Goal: Find specific page/section: Find specific page/section

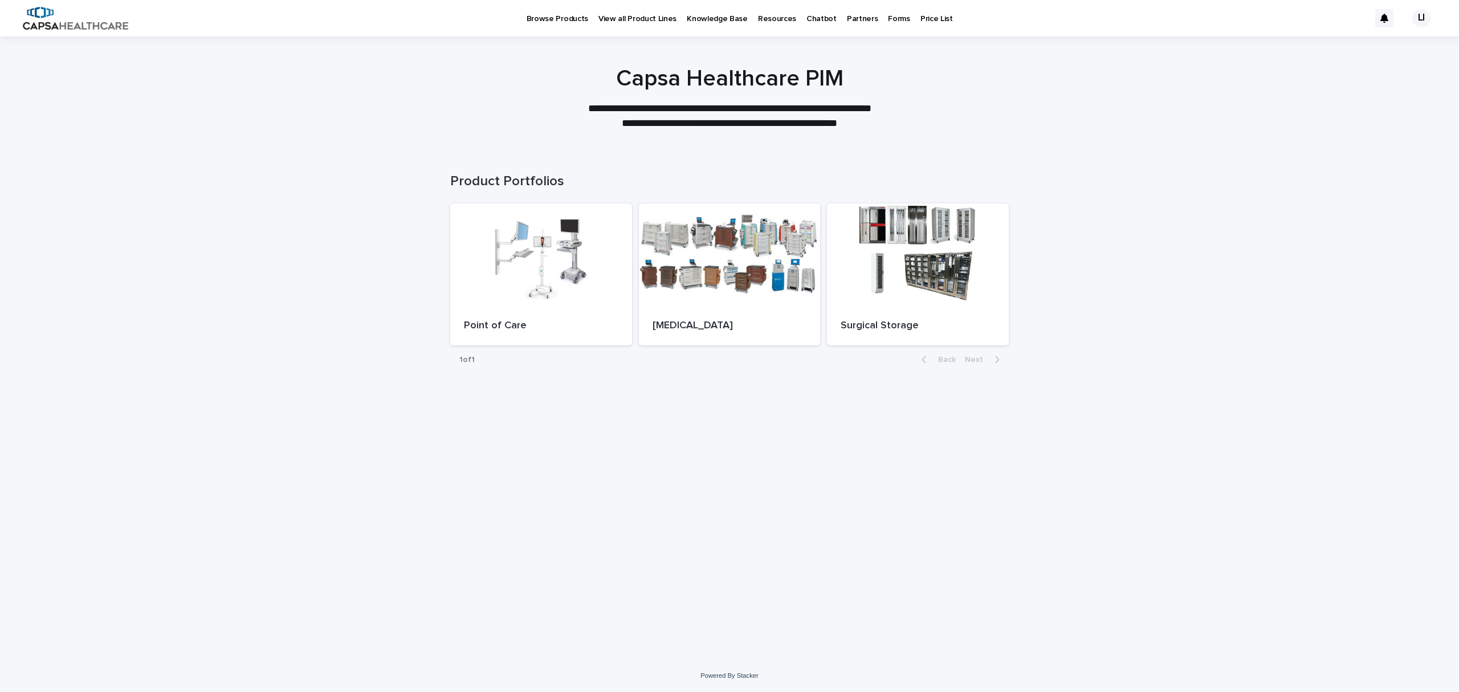
click at [621, 17] on p "View all Product Lines" at bounding box center [637, 12] width 78 height 24
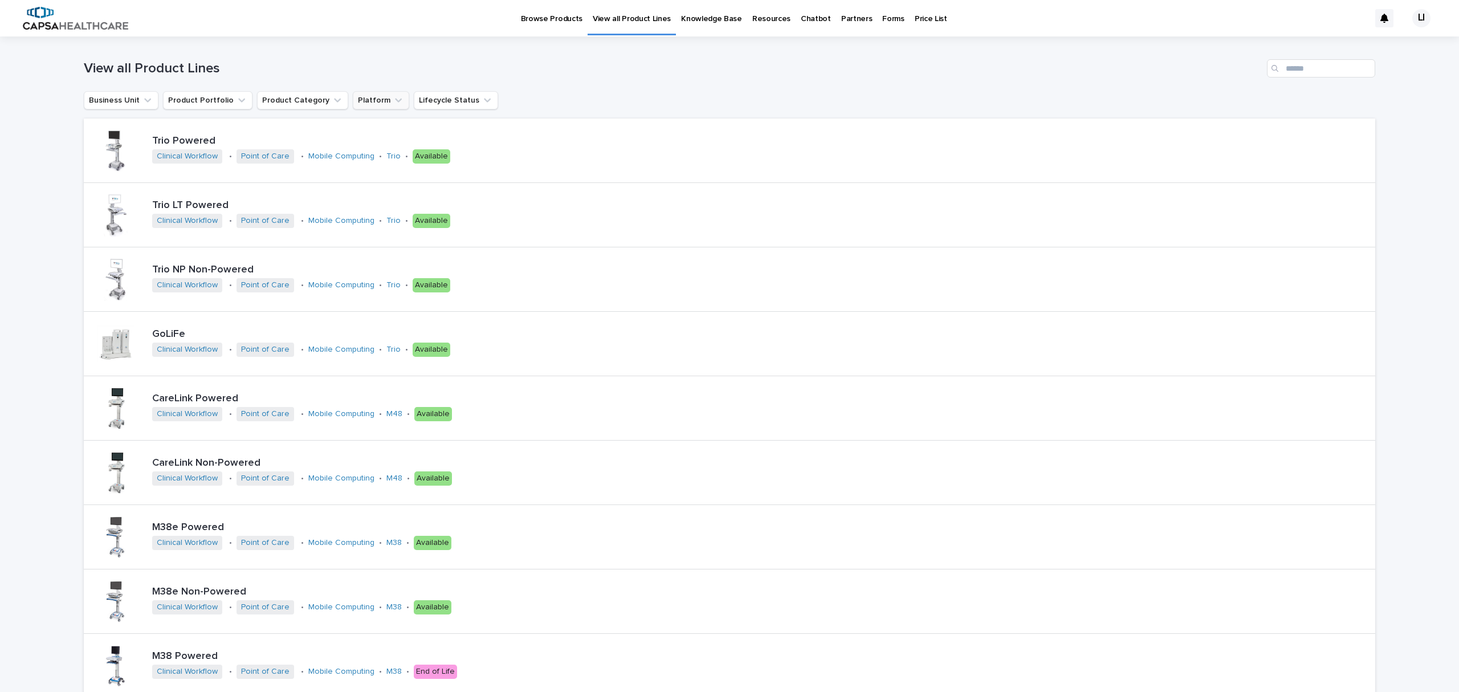
click at [354, 99] on button "Platform" at bounding box center [381, 100] width 56 height 18
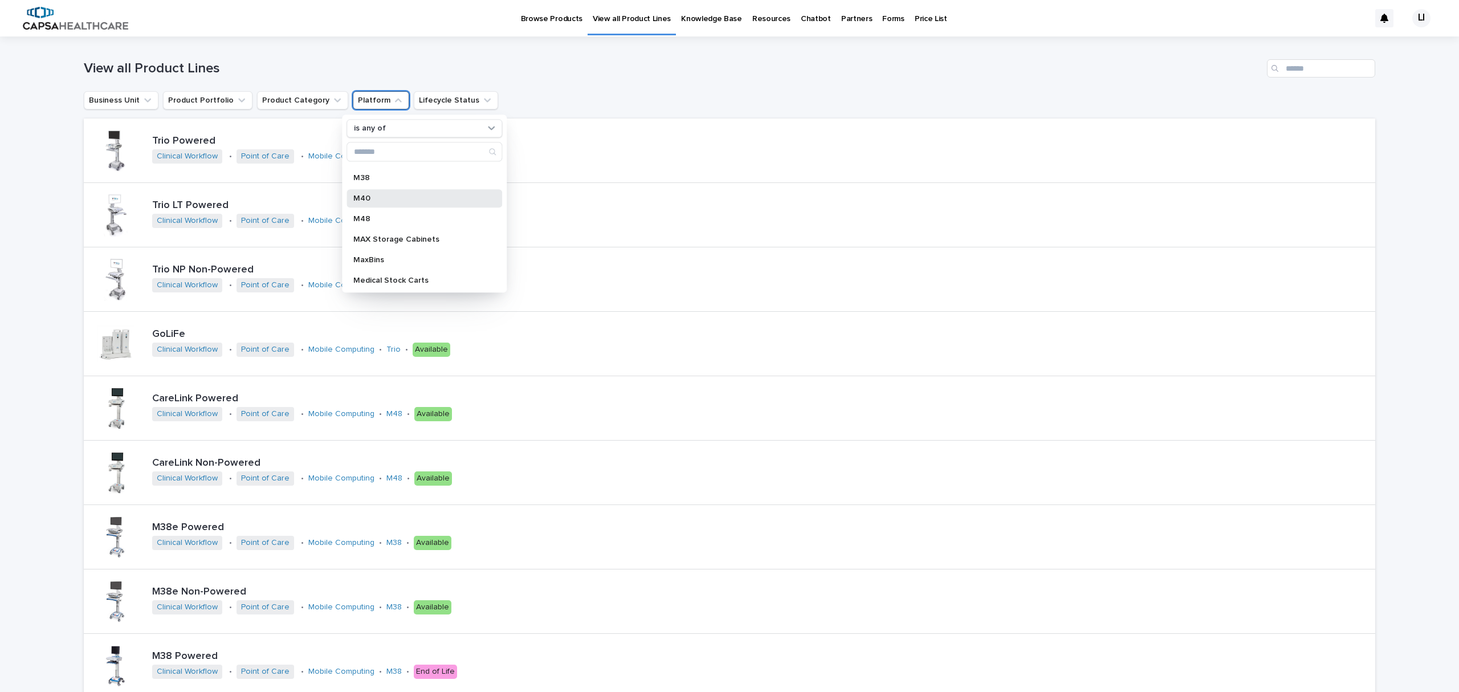
click at [379, 199] on p "M40" at bounding box center [418, 198] width 130 height 8
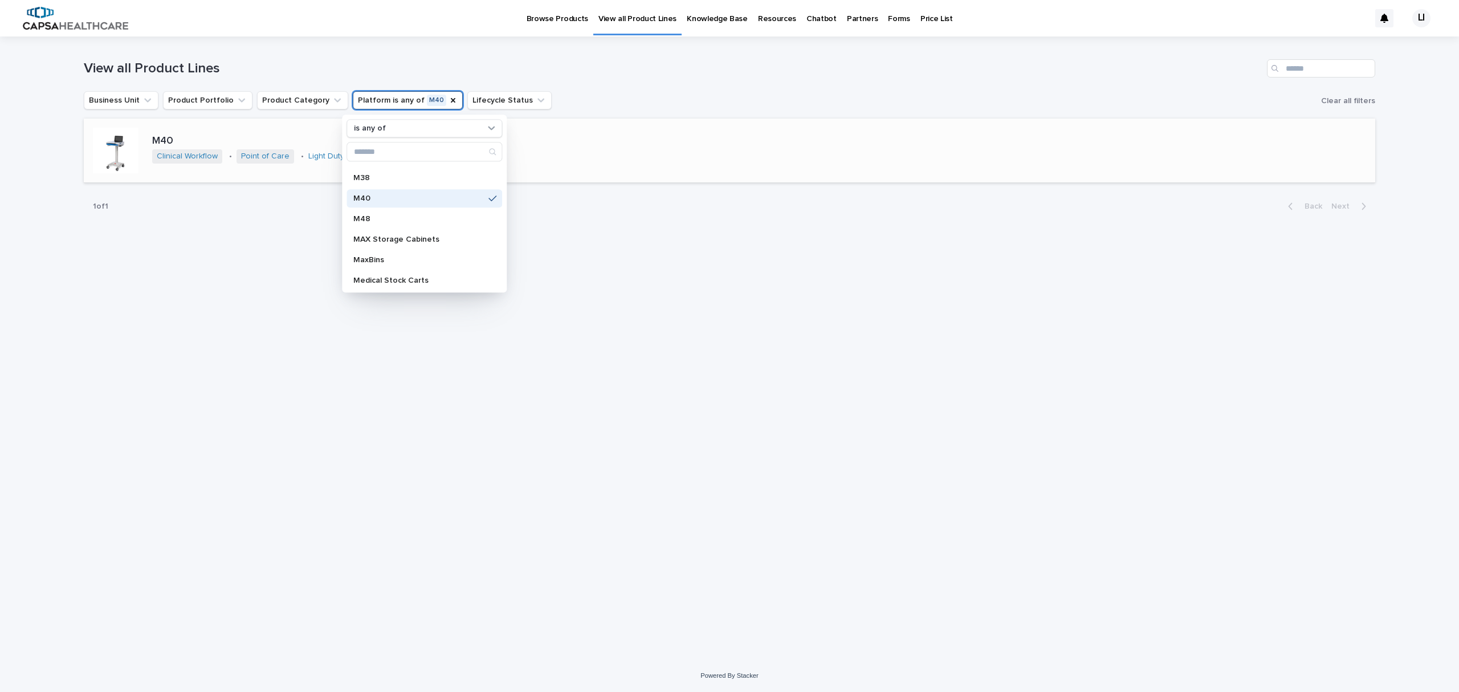
click at [119, 149] on div at bounding box center [116, 151] width 46 height 46
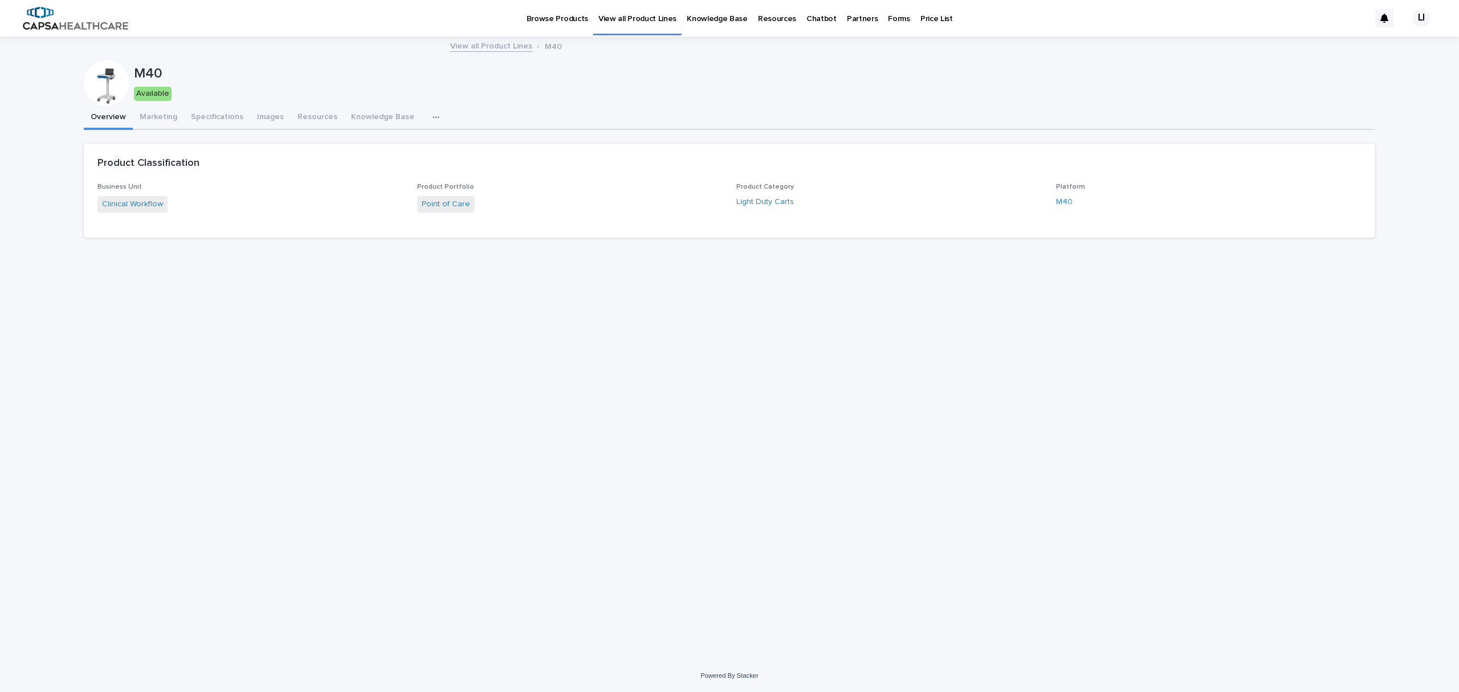
click at [432, 119] on div "button" at bounding box center [437, 117] width 11 height 8
click at [381, 149] on button "SKUs" at bounding box center [394, 146] width 75 height 17
